Goal: Obtain resource: Download file/media

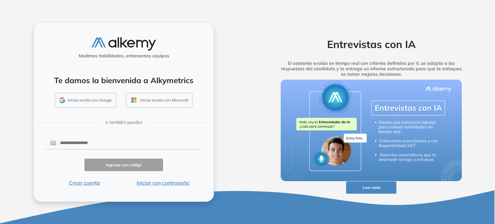
click at [86, 102] on button "Iniciar sesión con Google" at bounding box center [85, 100] width 61 height 15
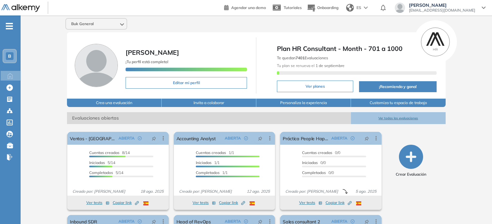
click at [395, 116] on button "Ver todas las evaluaciones" at bounding box center [398, 118] width 95 height 12
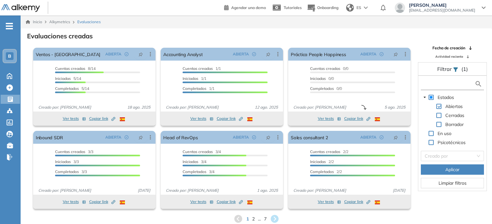
click at [436, 84] on input "text" at bounding box center [448, 83] width 52 height 7
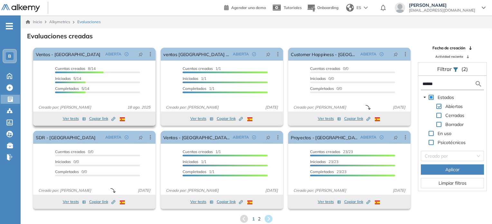
scroll to position [15, 0]
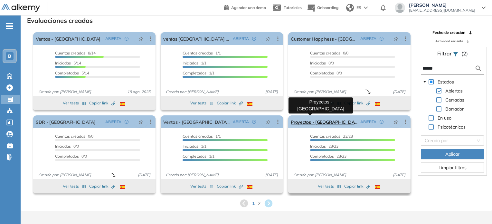
type input "******"
click at [318, 122] on link "Proyectos - [GEOGRAPHIC_DATA]" at bounding box center [324, 121] width 67 height 13
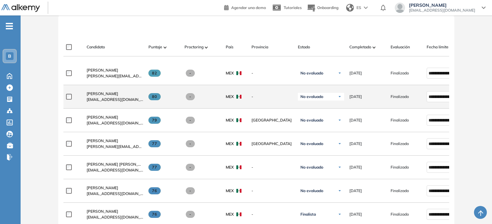
scroll to position [182, 0]
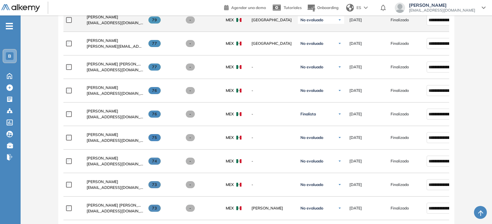
scroll to position [282, 0]
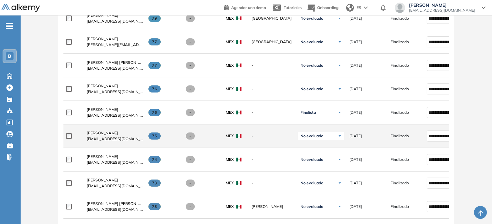
click at [100, 135] on span "[PERSON_NAME]" at bounding box center [103, 132] width 32 height 5
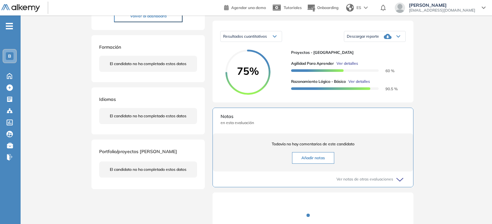
scroll to position [96, 0]
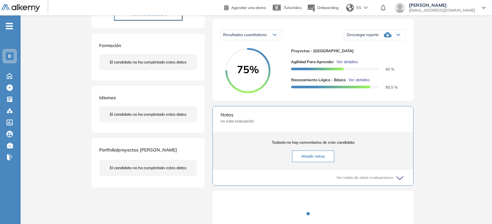
click at [399, 36] on icon at bounding box center [398, 35] width 3 height 2
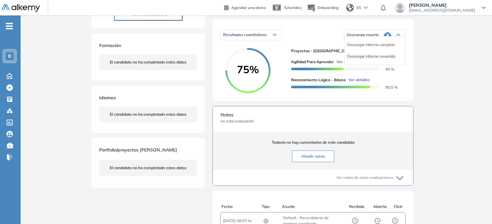
click at [376, 60] on li "Descargar informe resumido" at bounding box center [371, 56] width 48 height 6
